Goal: Task Accomplishment & Management: Manage account settings

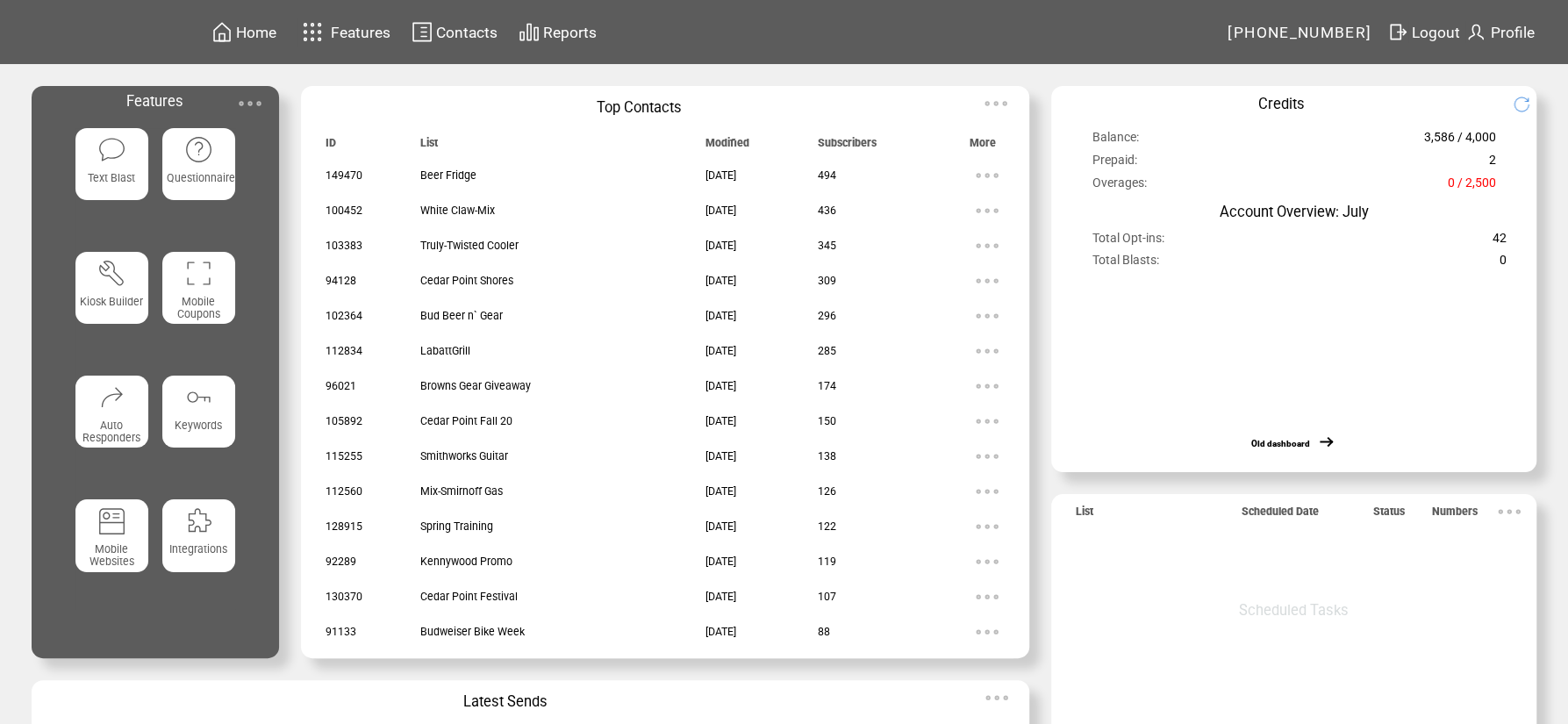
click at [469, 36] on span "Contacts" at bounding box center [467, 33] width 61 height 17
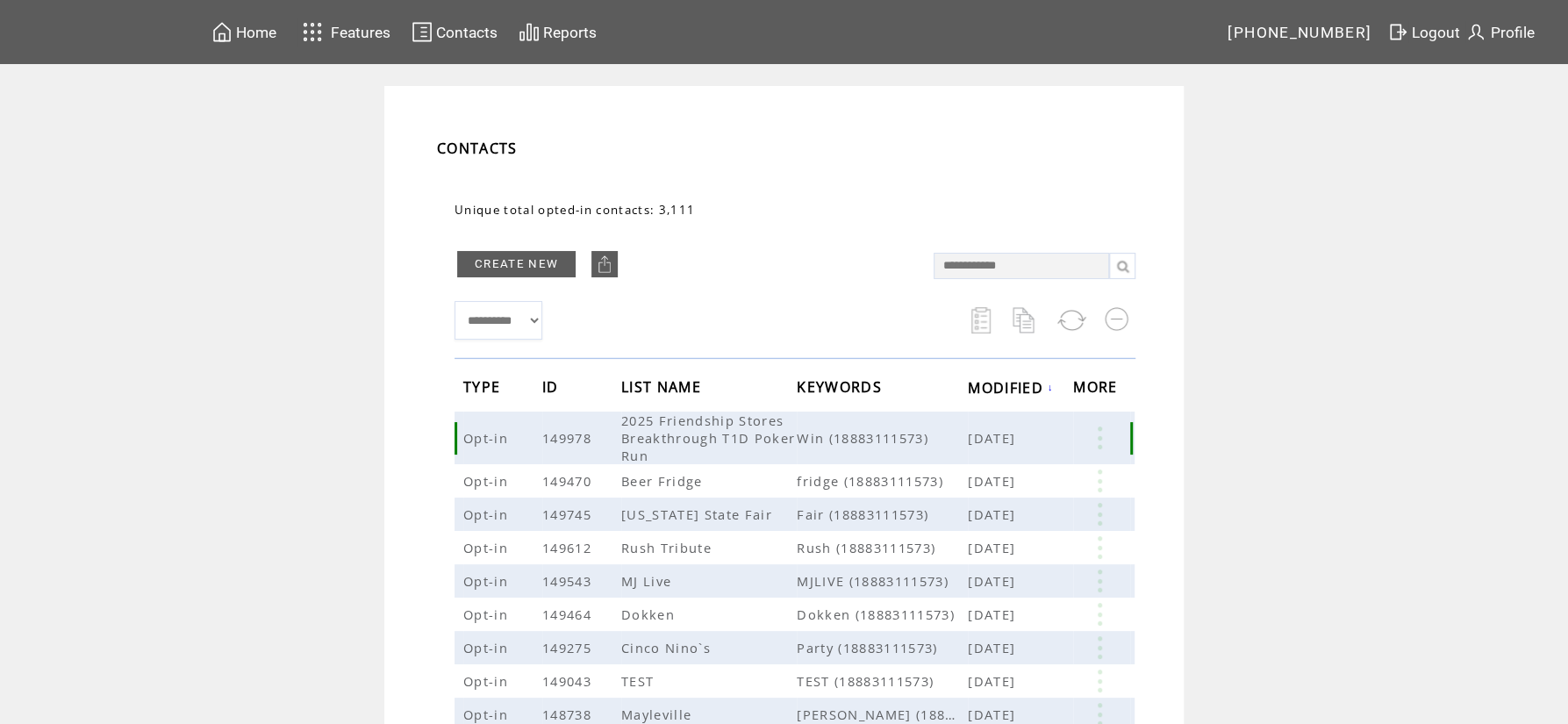
click at [1108, 448] on link at bounding box center [1099, 438] width 53 height 23
click at [982, 499] on link at bounding box center [980, 502] width 15 height 15
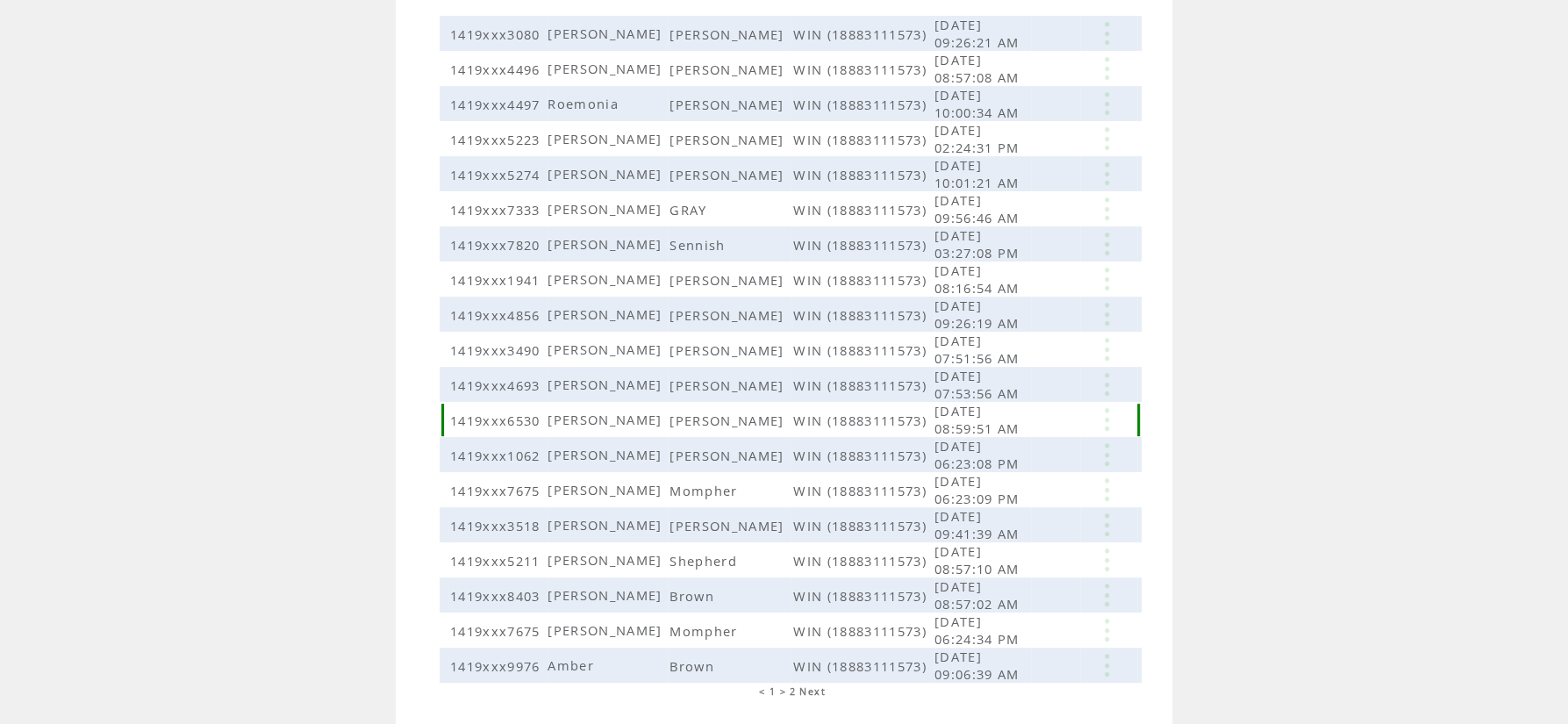
scroll to position [338, 0]
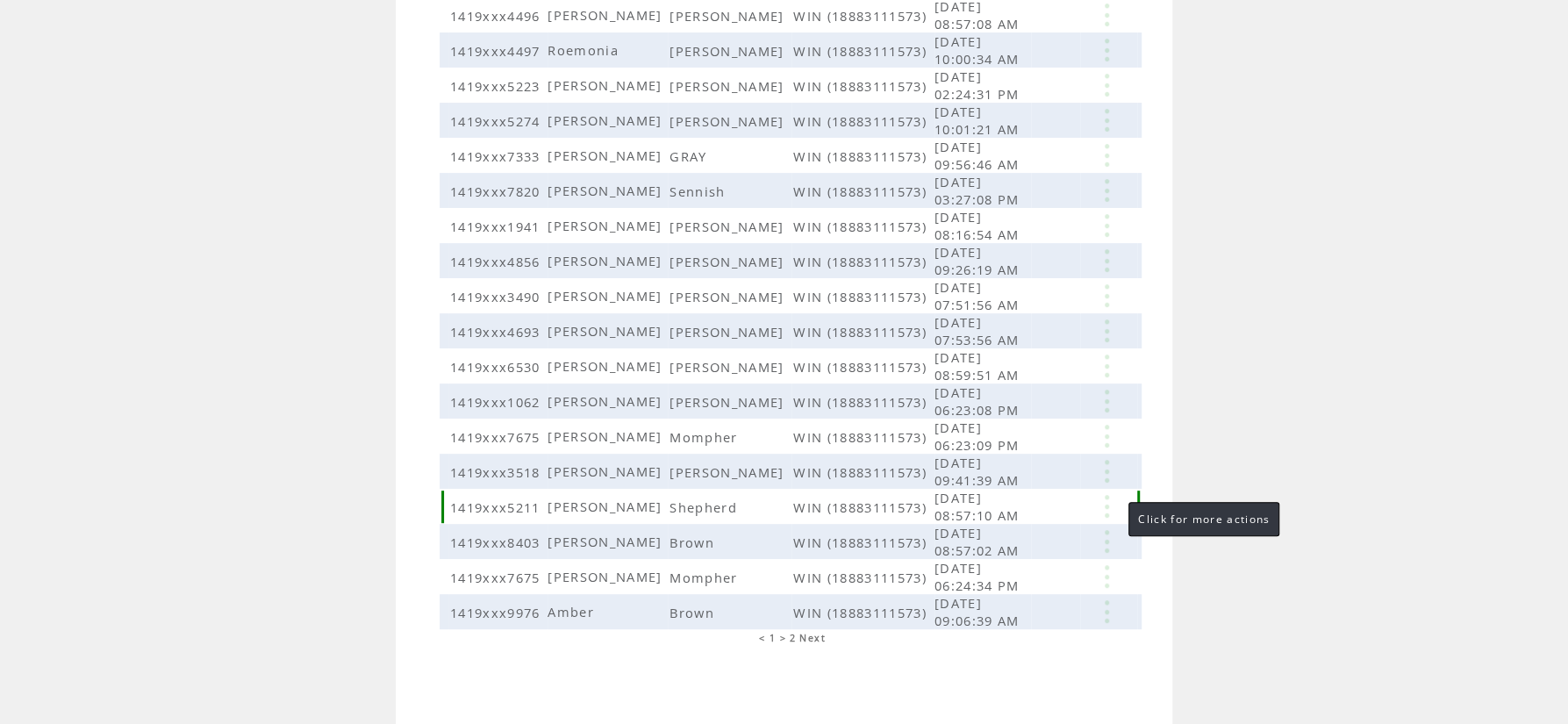
click at [1111, 509] on link at bounding box center [1106, 506] width 53 height 23
click at [1014, 541] on link "EDIT" at bounding box center [1012, 538] width 29 height 15
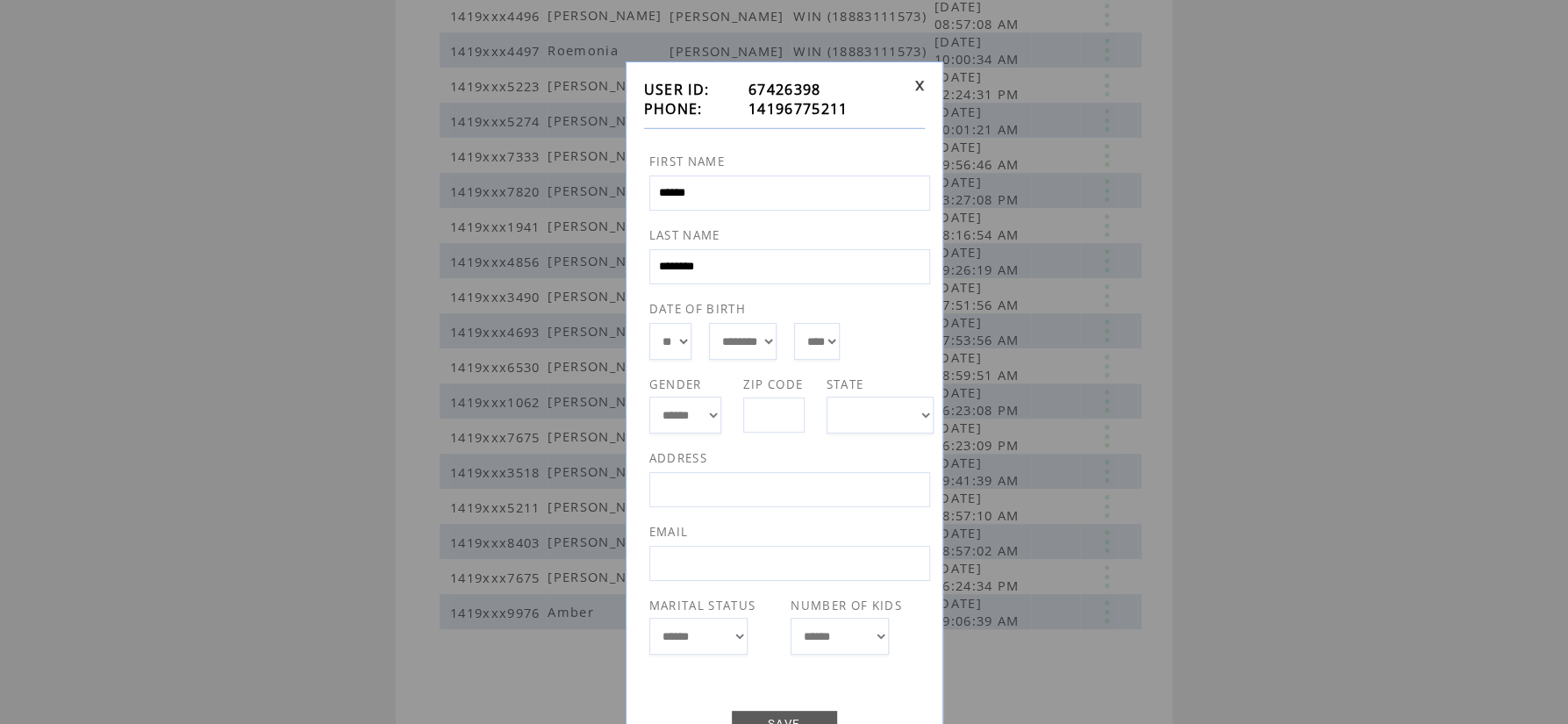
click at [901, 81] on td "67426398" at bounding box center [828, 89] width 160 height 19
click at [929, 88] on div "**********" at bounding box center [784, 425] width 317 height 727
click at [919, 82] on link at bounding box center [919, 85] width 11 height 12
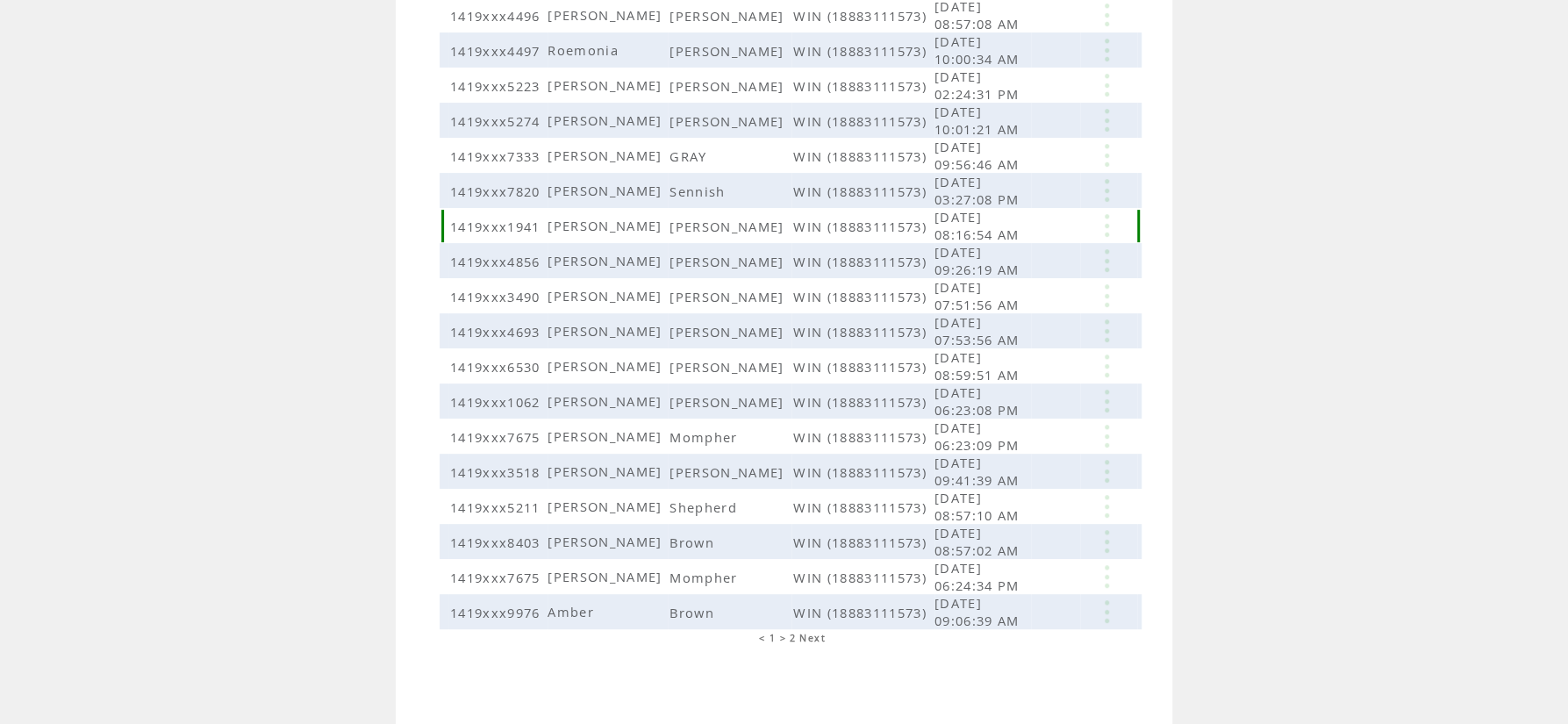
click at [1097, 229] on link at bounding box center [1106, 225] width 53 height 23
click at [982, 255] on table "SEND EDIT DELETE" at bounding box center [996, 258] width 84 height 78
click at [1109, 222] on link at bounding box center [1106, 225] width 53 height 23
click at [1011, 252] on link "EDIT" at bounding box center [1011, 250] width 29 height 15
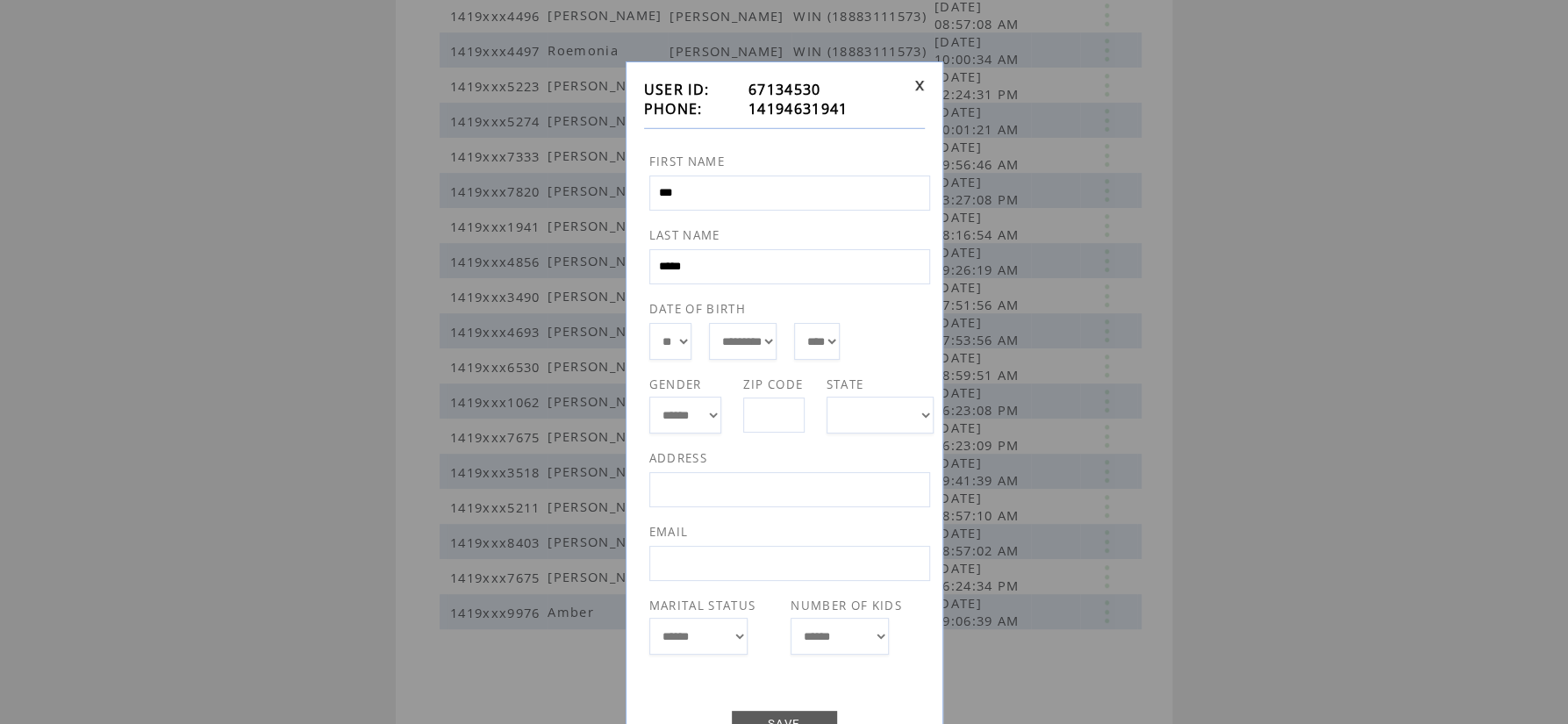
click at [914, 82] on link at bounding box center [919, 85] width 11 height 12
